Goal: Information Seeking & Learning: Learn about a topic

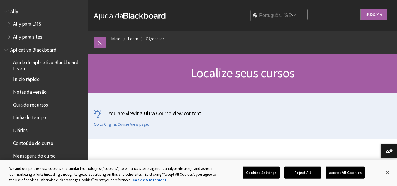
scroll to position [581, 0]
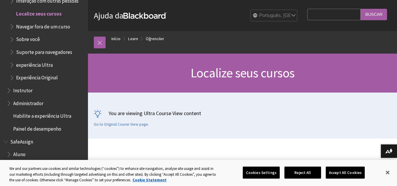
click at [313, 14] on input "Search Query" at bounding box center [334, 14] width 53 height 11
type input "localizar turma"
click at [371, 15] on input "Buscar" at bounding box center [374, 14] width 26 height 11
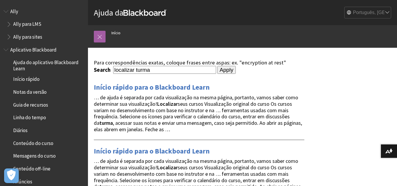
click at [345, 7] on select "English عربية Català Cymraeg Deutsch Español Suomi Français עברית Italiano 日本語 …" at bounding box center [368, 13] width 47 height 12
click at [0, 0] on option "Português, [GEOGRAPHIC_DATA]" at bounding box center [0, 0] width 0 height 0
click at [8, 14] on span "Book outline for Anthology Ally Help" at bounding box center [7, 9] width 6 height 7
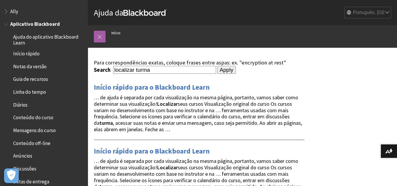
click at [7, 26] on span "Book outline for Blackboard App Help" at bounding box center [7, 22] width 6 height 7
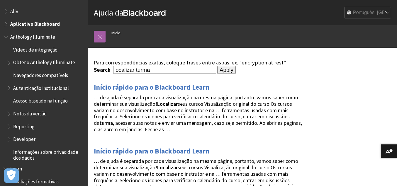
click at [6, 37] on span "Book outline for Anthology Illuminate" at bounding box center [7, 35] width 6 height 7
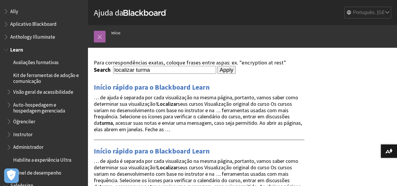
click at [7, 49] on span "Book outline for Blackboard Learn Help" at bounding box center [7, 48] width 6 height 7
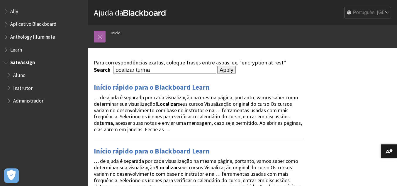
click at [6, 63] on span "Book outline for Blackboard SafeAssign" at bounding box center [7, 61] width 6 height 7
click at [24, 79] on span "Aluno" at bounding box center [45, 75] width 78 height 10
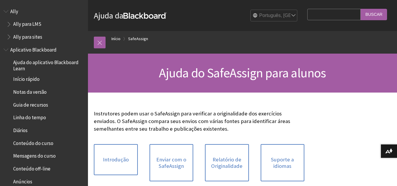
scroll to position [535, 0]
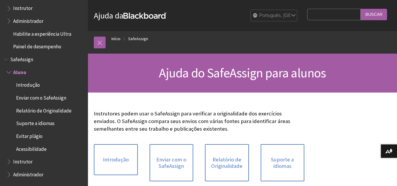
click at [20, 71] on span "Aluno" at bounding box center [19, 72] width 13 height 8
click at [10, 72] on span "Book outline for Blackboard SafeAssign" at bounding box center [9, 71] width 6 height 7
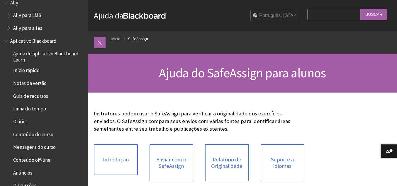
scroll to position [0, 0]
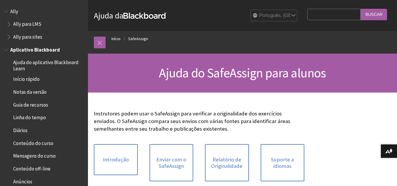
click at [26, 64] on span "Ajuda do aplicativo Blackboard Learn" at bounding box center [48, 65] width 71 height 14
